Goal: Task Accomplishment & Management: Use online tool/utility

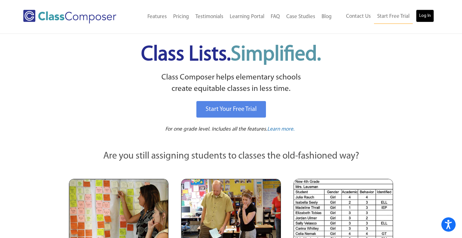
click at [421, 16] on link "Log In" at bounding box center [425, 16] width 18 height 13
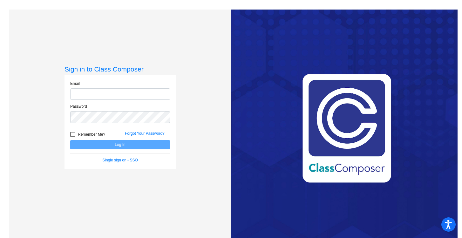
type input "[PERSON_NAME][EMAIL_ADDRESS][PERSON_NAME][DOMAIN_NAME]"
click at [124, 144] on button "Log In" at bounding box center [120, 144] width 100 height 9
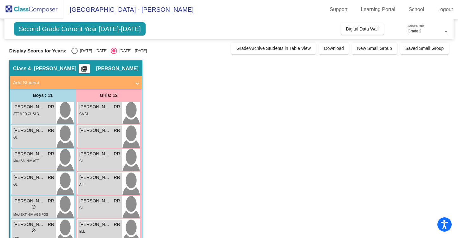
click at [72, 50] on div "Select an option" at bounding box center [74, 51] width 6 height 6
click at [74, 54] on input "2024 - 2025" at bounding box center [74, 54] width 0 height 0
radio input "true"
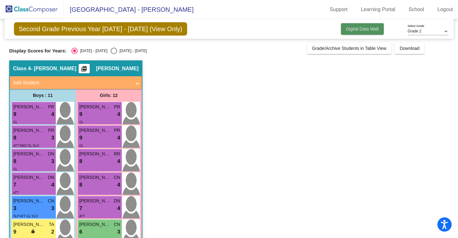
click at [357, 28] on span "Digital Data Wall" at bounding box center [362, 28] width 33 height 5
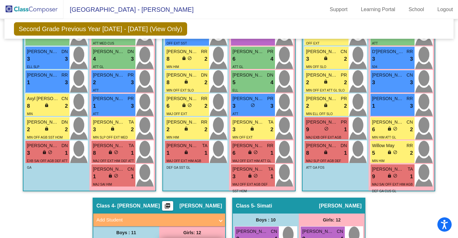
scroll to position [311, 0]
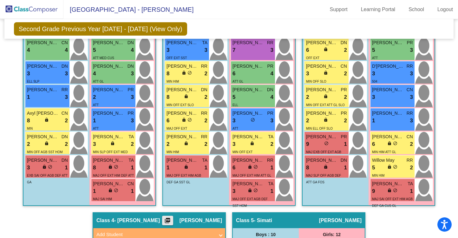
click at [171, 221] on mat-icon "picture_as_pdf" at bounding box center [168, 221] width 8 height 9
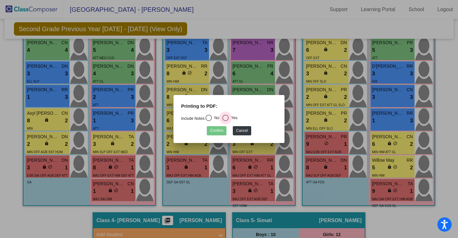
click at [228, 119] on div "Select an option" at bounding box center [226, 118] width 6 height 6
click at [226, 121] on input "Yes" at bounding box center [225, 121] width 0 height 0
radio input "true"
click at [215, 131] on button "Confirm" at bounding box center [217, 130] width 20 height 9
